Goal: Obtain resource: Download file/media

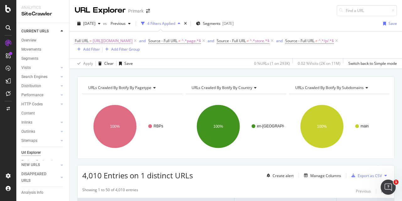
click at [132, 39] on span "https://www.primark.com/en-gb/r/collabs/tv-and-film/disney/nightmare-before-chr…" at bounding box center [113, 40] width 40 height 9
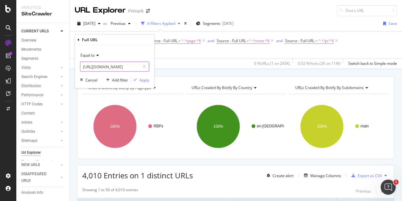
click at [136, 69] on input "https://www.primark.com/en-gb/r/collabs/tv-and-film/disney/nightmare-before-chr…" at bounding box center [109, 67] width 59 height 10
paste input "home/seasonal-and-gifting/autumn-home-decor"
type input "https://www.primark.com/en-gb/r/home/seasonal-and-gifting/autumn-home-decor"
click at [141, 79] on div "Apply" at bounding box center [144, 79] width 10 height 5
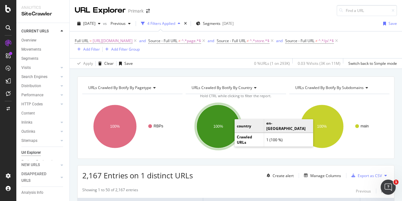
scroll to position [94, 0]
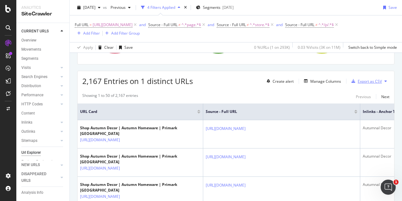
click at [373, 83] on div "Export as CSV" at bounding box center [369, 80] width 24 height 5
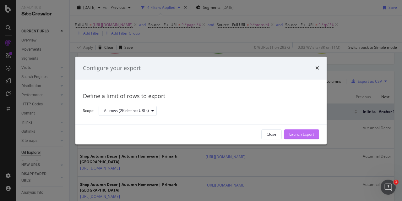
click at [317, 133] on button "Launch Export" at bounding box center [301, 134] width 35 height 10
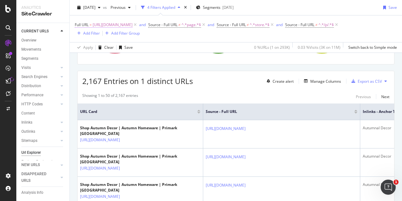
click at [132, 23] on span "https://www.primark.com/en-gb/r/home/seasonal-and-gifting/autumn-home-decor" at bounding box center [113, 24] width 40 height 9
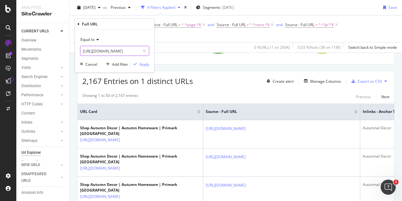
click at [118, 51] on input "https://www.primark.com/en-gb/r/home/seasonal-and-gifting/autumn-home-decor" at bounding box center [109, 51] width 59 height 10
paste input "c/collabs/gaming/gaming-pyjamas"
type input "https://www.primark.com/en-gb/c/collabs/gaming/gaming-pyjamas"
click at [138, 63] on div "button" at bounding box center [135, 64] width 8 height 4
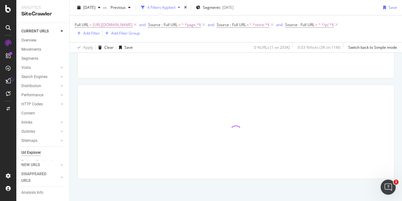
scroll to position [81, 0]
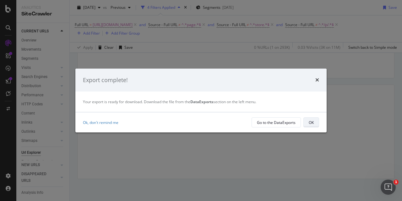
click at [313, 122] on div "OK" at bounding box center [310, 122] width 5 height 5
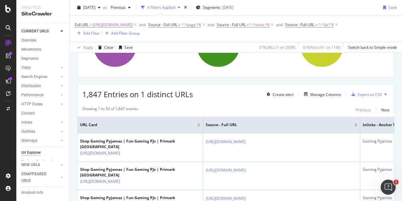
scroll to position [94, 0]
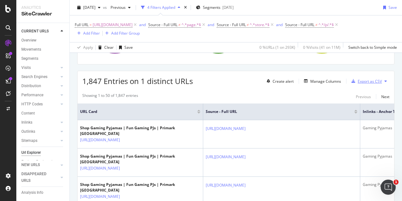
click at [363, 83] on div "Export as CSV" at bounding box center [369, 80] width 24 height 5
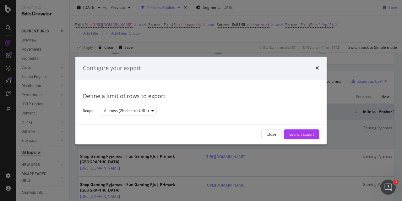
click at [291, 132] on div "Launch Export" at bounding box center [301, 133] width 25 height 5
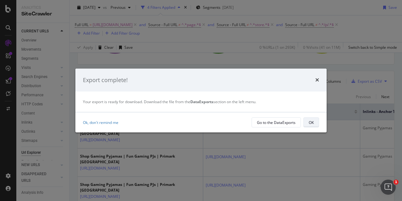
click at [311, 123] on div "OK" at bounding box center [310, 122] width 5 height 5
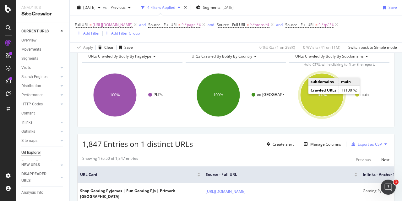
scroll to position [0, 0]
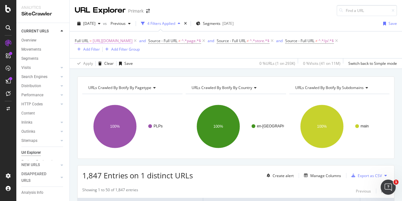
click at [132, 40] on span "https://www.primark.com/en-gb/c/collabs/gaming/gaming-pyjamas" at bounding box center [113, 40] width 40 height 9
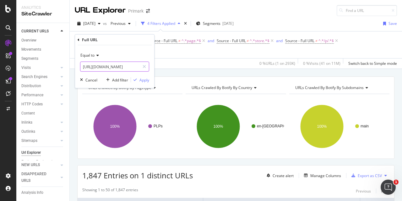
click at [116, 67] on input "https://www.primark.com/en-gb/c/collabs/gaming/gaming-pyjamas" at bounding box center [109, 67] width 59 height 10
paste input "r/collabs/tv-and-film/gabbys-dollhouse"
type input "https://www.primark.com/en-gb/r/collabs/tv-and-film/gabbys-dollhouse"
click at [148, 81] on div "Apply" at bounding box center [144, 79] width 10 height 5
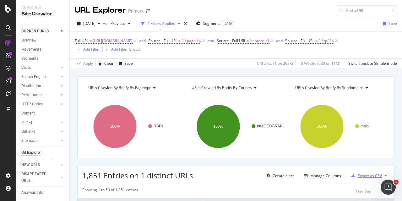
click at [364, 179] on div "Export as CSV" at bounding box center [365, 174] width 33 height 9
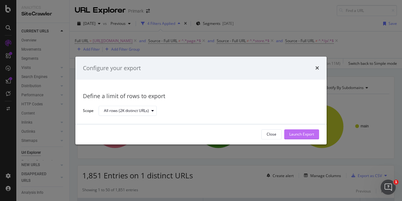
click at [309, 133] on div "Launch Export" at bounding box center [301, 133] width 25 height 5
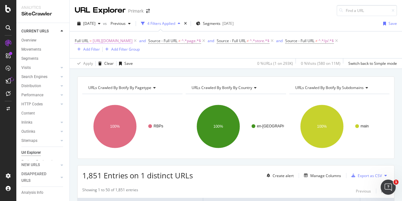
click at [132, 37] on span "https://www.primark.com/en-gb/r/collabs/tv-and-film/gabbys-dollhouse" at bounding box center [113, 40] width 40 height 9
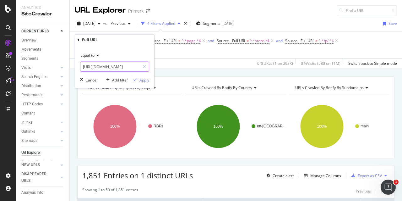
click at [136, 67] on input "https://www.primark.com/en-gb/r/collabs/tv-and-film/gabbys-dollhouse" at bounding box center [109, 67] width 59 height 10
paste input "us/r/collabs/tv-and-movies/netflix/stranger-things"
type input "https://www.primark.com/en-us/r/collabs/tv-and-movies/netflix/stranger-things"
drag, startPoint x: 139, startPoint y: 78, endPoint x: 223, endPoint y: 74, distance: 84.2
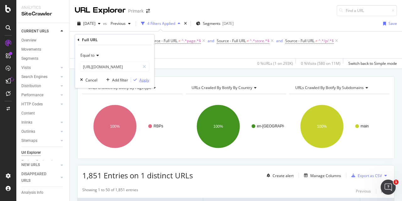
click at [139, 78] on div "button" at bounding box center [135, 80] width 8 height 4
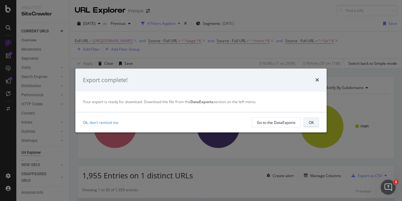
click at [309, 124] on div "OK" at bounding box center [310, 122] width 5 height 5
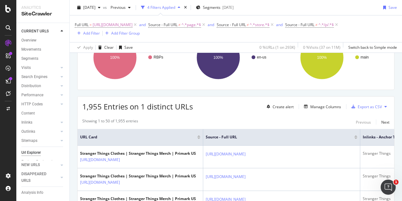
scroll to position [63, 0]
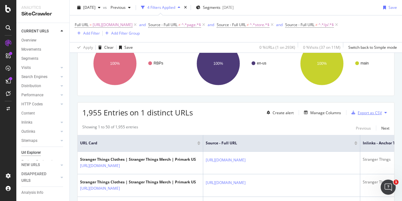
click at [357, 111] on div "Export as CSV" at bounding box center [369, 112] width 24 height 5
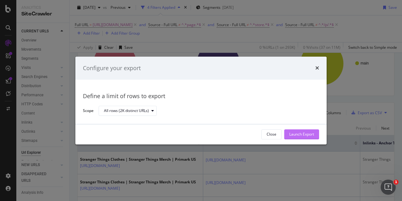
click at [308, 134] on div "Launch Export" at bounding box center [301, 133] width 25 height 5
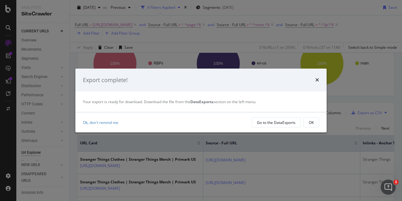
click at [311, 122] on div "OK" at bounding box center [310, 122] width 5 height 5
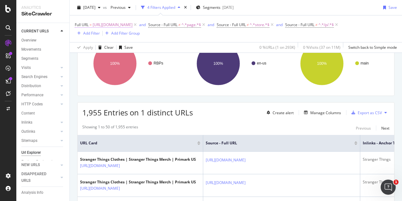
click at [132, 26] on span "https://www.primark.com/en-us/r/collabs/tv-and-movies/netflix/stranger-things" at bounding box center [113, 24] width 40 height 9
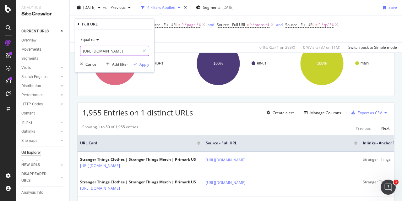
click at [117, 54] on input "https://www.primark.com/en-us/r/collabs/tv-and-movies/netflix/stranger-things" at bounding box center [109, 51] width 59 height 10
paste input "gb/r/collabs/pop-culture/art"
type input "https://www.primark.com/en-gb/r/collabs/pop-culture/art"
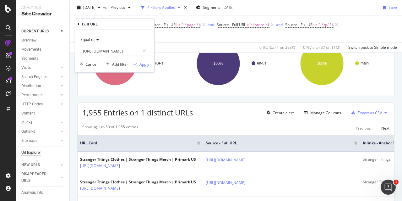
click at [139, 61] on div "Apply" at bounding box center [144, 63] width 10 height 5
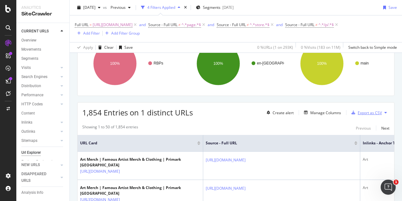
click at [366, 111] on div "Export as CSV" at bounding box center [369, 112] width 24 height 5
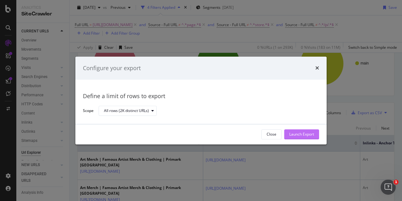
click at [308, 131] on div "Launch Export" at bounding box center [301, 133] width 25 height 5
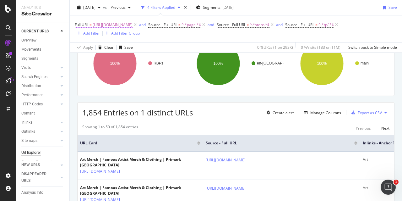
click at [132, 26] on span "https://www.primark.com/en-gb/r/collabs/pop-culture/art" at bounding box center [113, 24] width 40 height 9
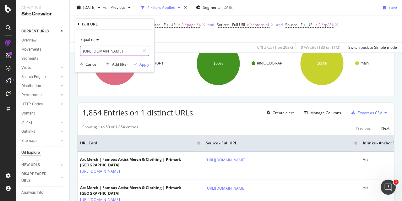
click at [93, 53] on input "https://www.primark.com/en-gb/r/collabs/pop-culture/art" at bounding box center [109, 51] width 59 height 10
paste input "sports/nba/chicago-bulls"
type input "https://www.primark.com/en-gb/r/collabs/sports/nba/chicago-bulls"
click at [145, 65] on div "Apply" at bounding box center [144, 63] width 10 height 5
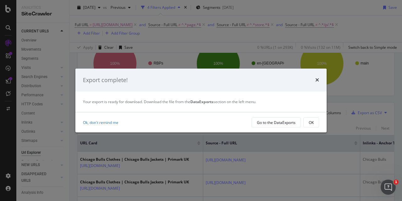
drag, startPoint x: 308, startPoint y: 121, endPoint x: 309, endPoint y: 126, distance: 4.4
click at [309, 121] on div "OK" at bounding box center [310, 122] width 5 height 5
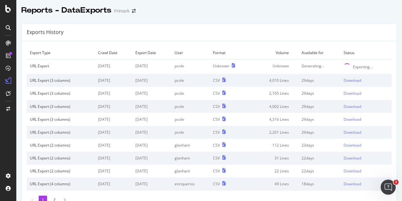
drag, startPoint x: 28, startPoint y: 53, endPoint x: 392, endPoint y: 51, distance: 363.7
click at [297, 38] on div "Exports History" at bounding box center [209, 33] width 375 height 18
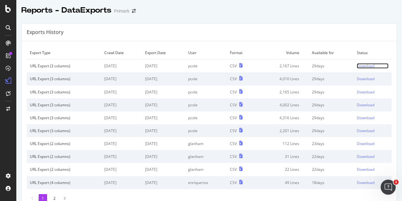
click at [357, 64] on div "Download" at bounding box center [365, 65] width 18 height 5
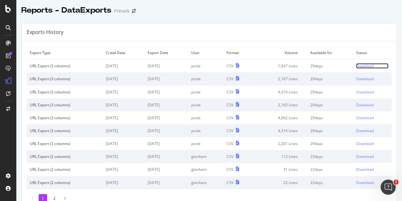
click at [358, 65] on div "Download" at bounding box center [365, 65] width 18 height 5
click at [356, 67] on div "Download" at bounding box center [365, 65] width 18 height 5
click at [364, 64] on div "Download" at bounding box center [365, 65] width 18 height 5
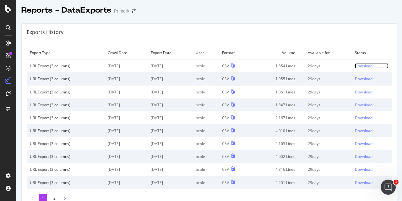
click at [362, 65] on div "Download" at bounding box center [364, 65] width 18 height 5
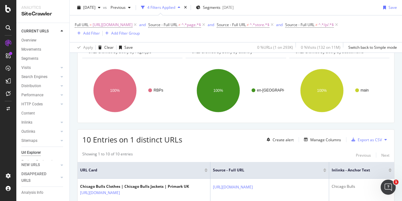
scroll to position [31, 0]
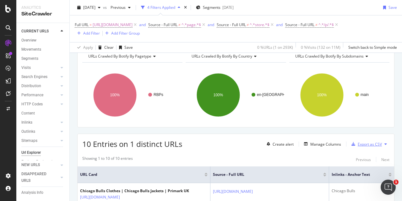
click at [361, 143] on div "Export as CSV" at bounding box center [369, 143] width 24 height 5
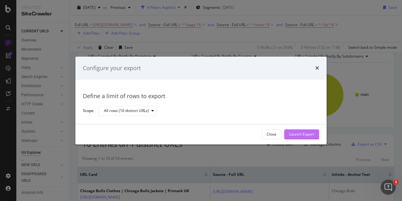
click at [298, 136] on div "Launch Export" at bounding box center [301, 133] width 25 height 5
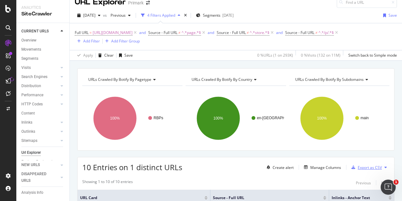
scroll to position [0, 0]
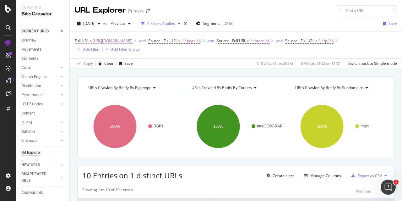
click at [132, 42] on span "https://www.primark.com/en-gb/r/collabs/sports/nba/chicago-bulls" at bounding box center [113, 40] width 40 height 9
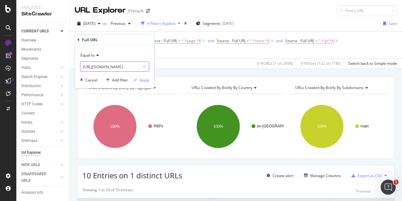
click at [123, 69] on input "https://www.primark.com/en-gb/r/collabs/sports/nba/chicago-bulls" at bounding box center [109, 67] width 59 height 10
paste input "c/home/home-furnishings/storage-and-accessories/home-fragrance"
type input "https://www.primark.com/en-gb/c/home/home-furnishings/storage-and-accessories/h…"
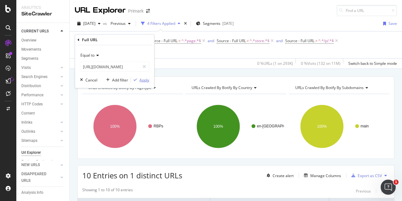
click at [143, 81] on div "Apply" at bounding box center [144, 79] width 10 height 5
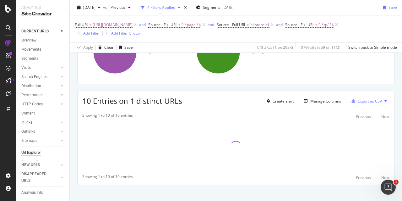
scroll to position [81, 0]
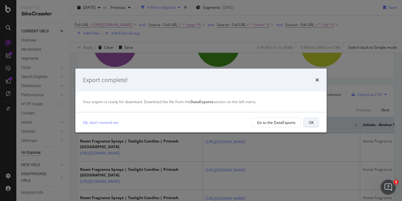
click at [316, 126] on button "OK" at bounding box center [311, 122] width 16 height 10
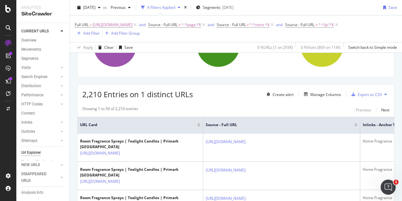
scroll to position [50, 0]
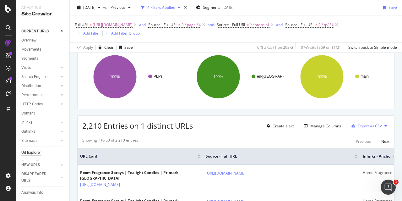
click at [364, 126] on div "Export as CSV" at bounding box center [369, 125] width 24 height 5
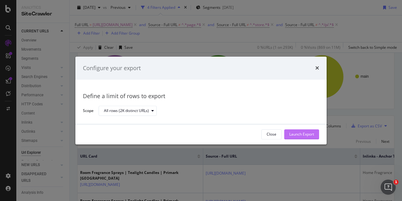
click at [314, 134] on button "Launch Export" at bounding box center [301, 134] width 35 height 10
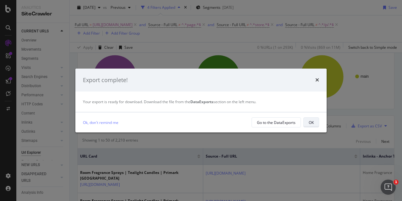
click at [310, 120] on div "OK" at bounding box center [310, 122] width 5 height 5
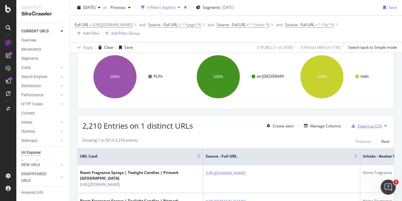
click at [372, 127] on div "Export as CSV" at bounding box center [369, 125] width 24 height 5
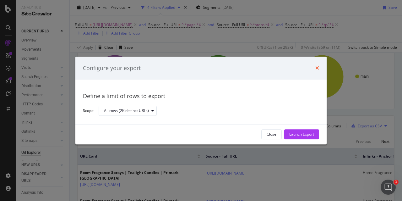
click at [318, 69] on icon "times" at bounding box center [317, 68] width 4 height 5
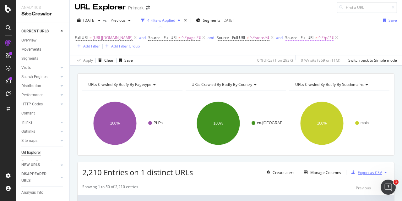
scroll to position [0, 0]
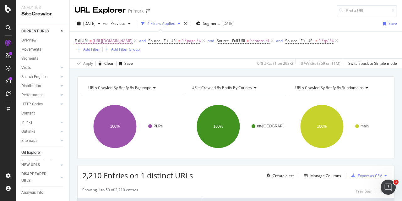
click at [132, 42] on span "https://www.primark.com/en-gb/c/home/home-furnishings/storage-and-accessories/h…" at bounding box center [113, 40] width 40 height 9
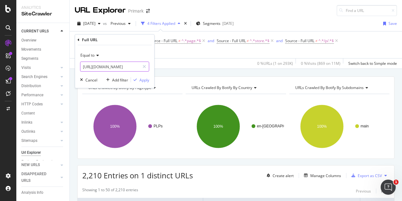
click at [124, 67] on input "https://www.primark.com/en-gb/c/home/home-furnishings/storage-and-accessories/h…" at bounding box center [109, 67] width 59 height 10
paste input "r/collabs/pop-culture/food-and-drink"
type input "https://www.primark.com/en-gb/r/collabs/pop-culture/food-and-drink"
click at [146, 77] on div "Apply" at bounding box center [144, 79] width 10 height 5
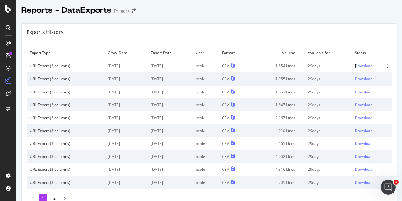
click at [356, 67] on div "Download" at bounding box center [364, 65] width 18 height 5
click at [355, 66] on div "Download" at bounding box center [364, 65] width 18 height 5
click at [355, 67] on div "Download" at bounding box center [364, 65] width 18 height 5
